Goal: Information Seeking & Learning: Learn about a topic

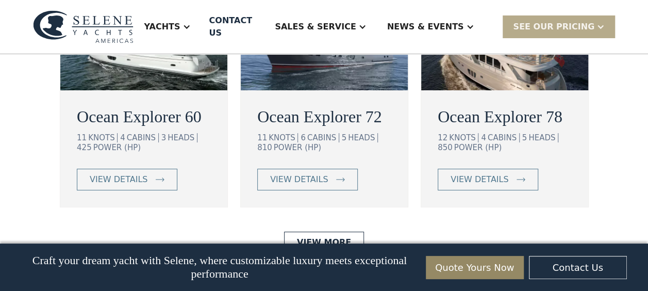
scroll to position [1958, 0]
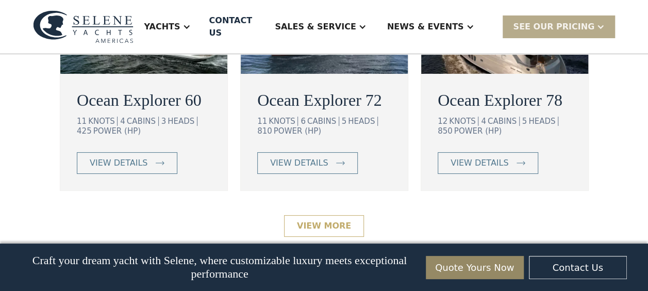
click at [323, 215] on link "View More" at bounding box center [324, 226] width 80 height 22
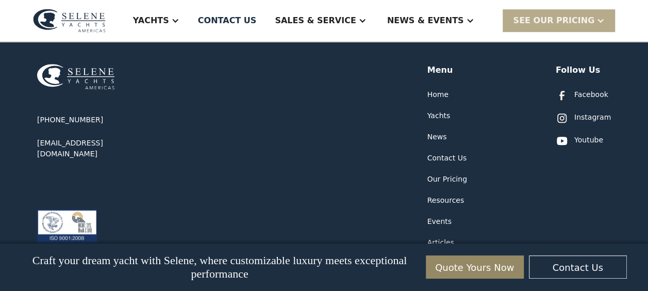
scroll to position [2305, 0]
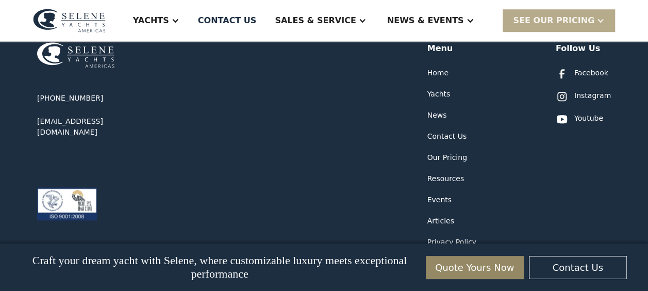
click at [441, 152] on div "Our Pricing" at bounding box center [447, 157] width 40 height 11
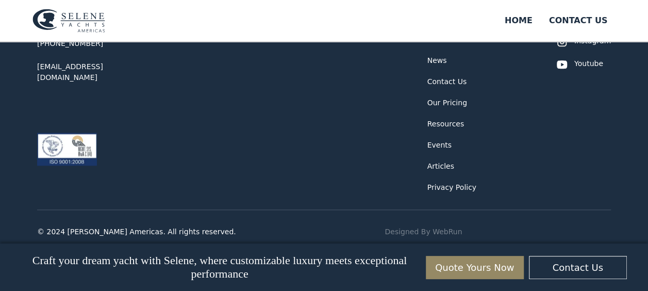
scroll to position [483, 0]
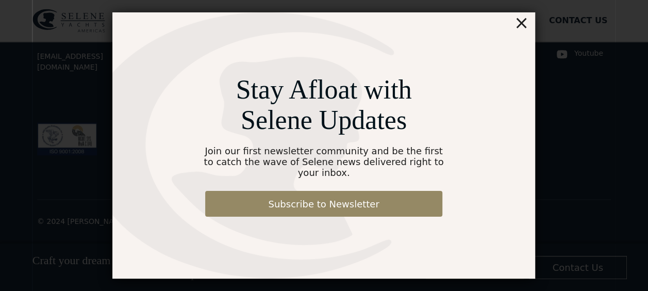
click at [521, 32] on div "×" at bounding box center [521, 22] width 15 height 21
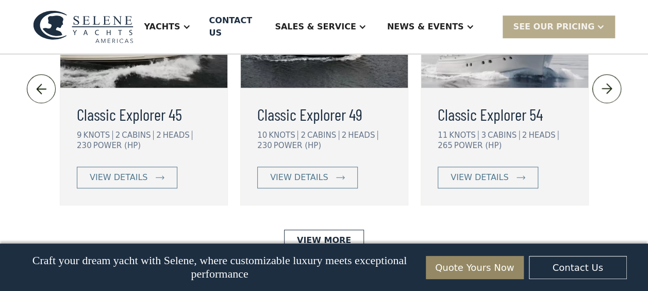
scroll to position [2267, 0]
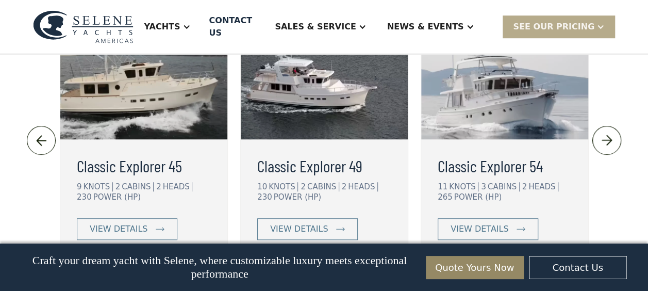
click at [611, 132] on img at bounding box center [606, 140] width 17 height 16
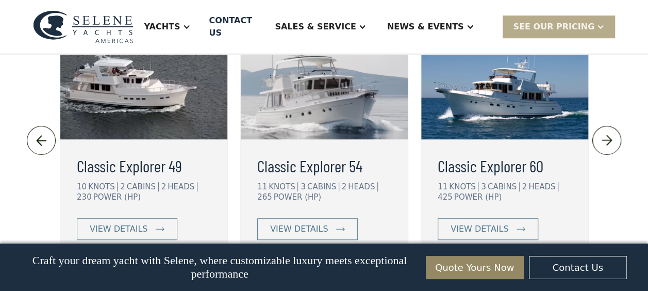
drag, startPoint x: 592, startPoint y: 126, endPoint x: 594, endPoint y: 112, distance: 13.6
click at [592, 125] on div "Classic Explorer 54 11 KNOTS 3 CABINS 2 HEADS 265 POWER (HP) view details Class…" at bounding box center [504, 140] width 2344 height 240
click at [605, 132] on img at bounding box center [606, 140] width 17 height 16
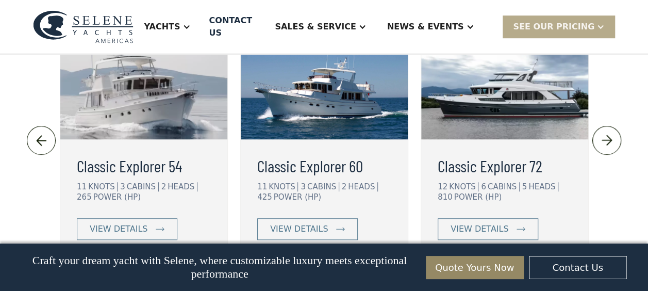
click at [605, 132] on img at bounding box center [606, 140] width 17 height 16
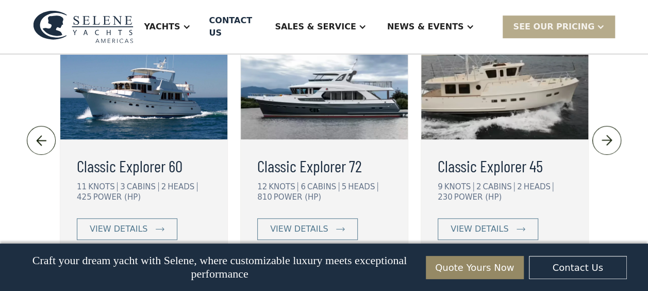
click at [605, 132] on img at bounding box center [606, 140] width 17 height 16
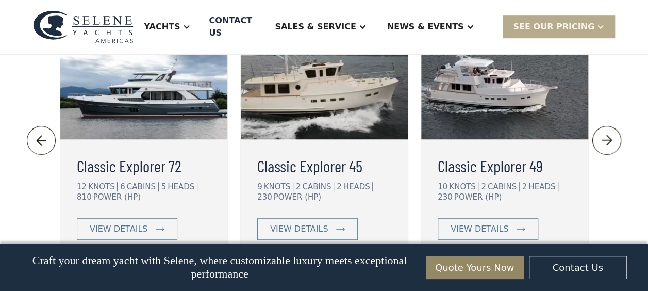
click at [605, 132] on img at bounding box center [606, 140] width 17 height 16
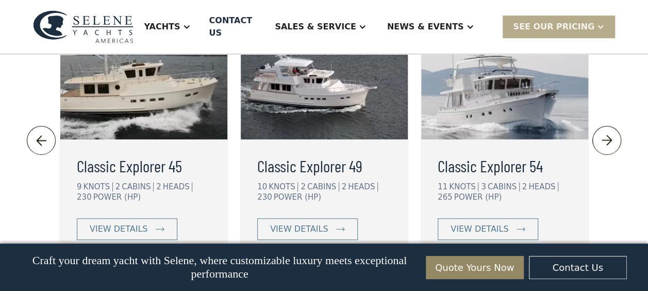
click at [605, 132] on img at bounding box center [606, 140] width 17 height 16
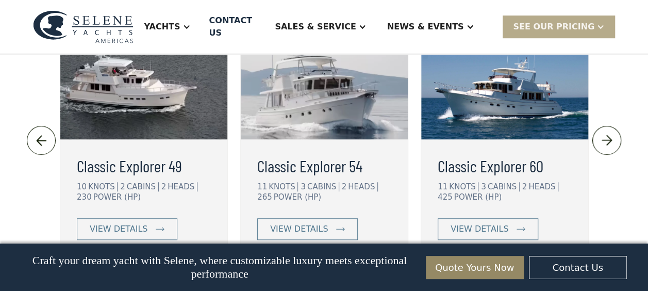
drag, startPoint x: 605, startPoint y: 121, endPoint x: 646, endPoint y: 167, distance: 61.7
click at [646, 167] on div "Discover our Fleet, Yacht Models We offer two lines of ocean-capable trawlers, …" at bounding box center [324, 54] width 648 height 1313
click at [604, 132] on img at bounding box center [606, 140] width 17 height 16
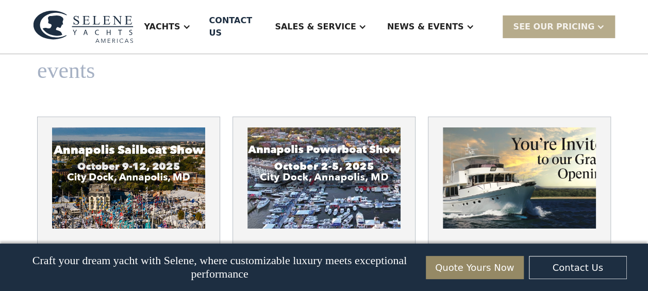
scroll to position [3710, 0]
